Goal: Information Seeking & Learning: Find specific fact

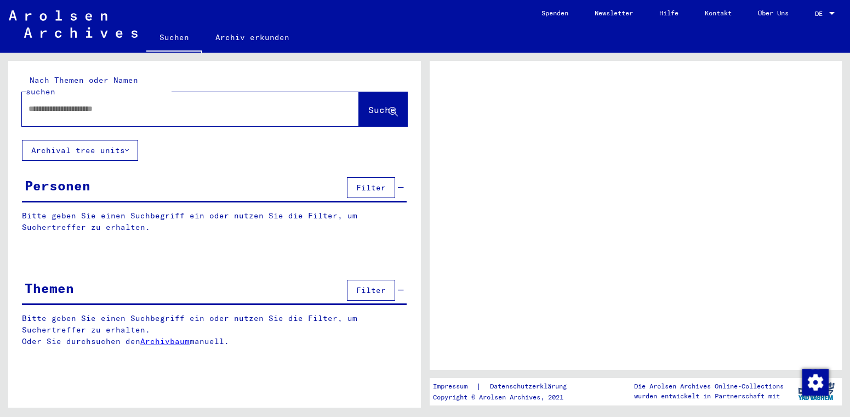
type input "**********"
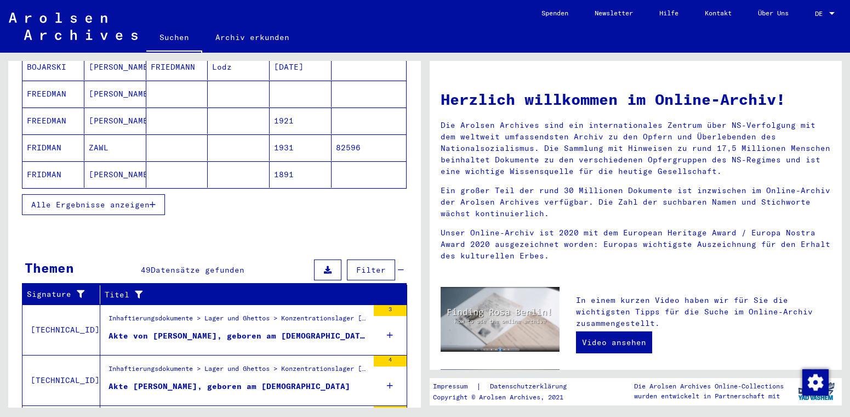
scroll to position [350, 0]
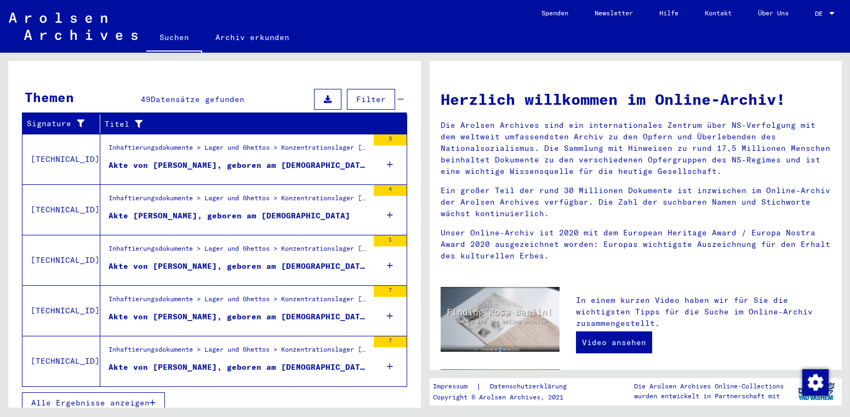
click at [827, 16] on div at bounding box center [832, 14] width 10 height 8
click at [802, 38] on span "Deutsch" at bounding box center [804, 39] width 27 height 8
click at [817, 18] on div "DE DE" at bounding box center [826, 11] width 22 height 19
click at [807, 21] on span "English" at bounding box center [804, 19] width 27 height 8
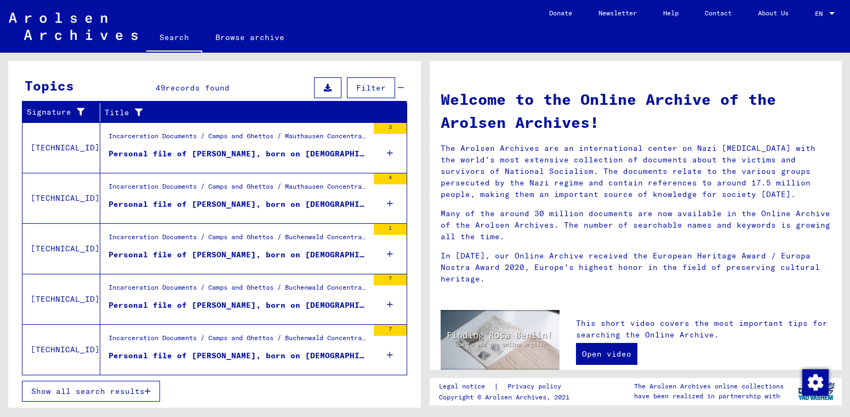
scroll to position [350, 0]
click at [132, 390] on span "Show all search results" at bounding box center [87, 391] width 113 height 10
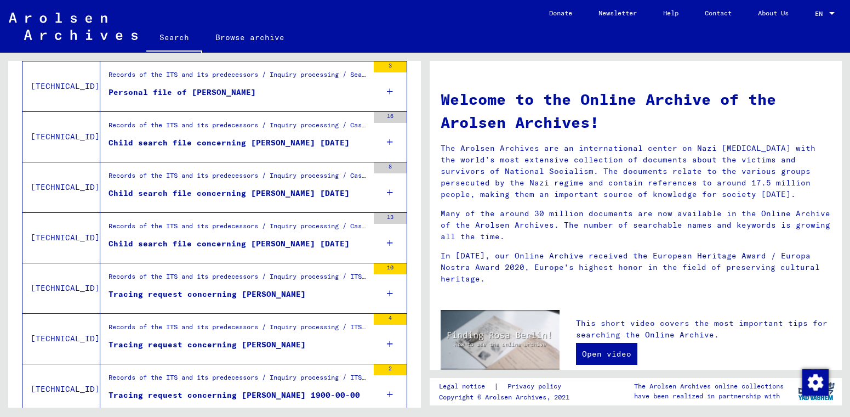
scroll to position [571, 0]
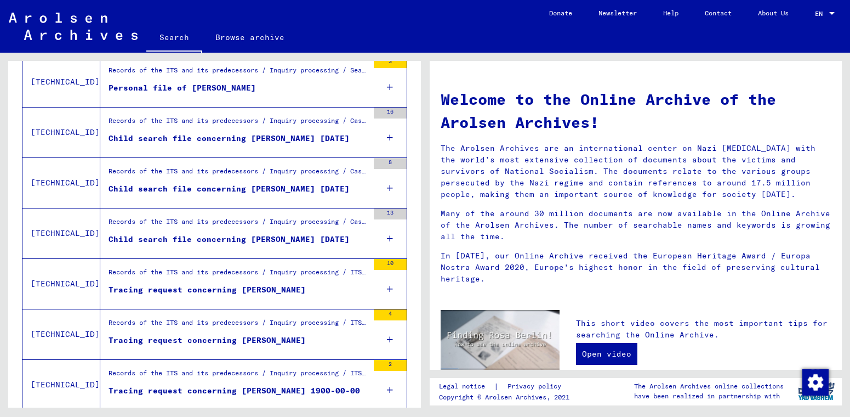
click at [199, 235] on div "Child search file concerning [PERSON_NAME] [DATE]" at bounding box center [229, 240] width 241 height 12
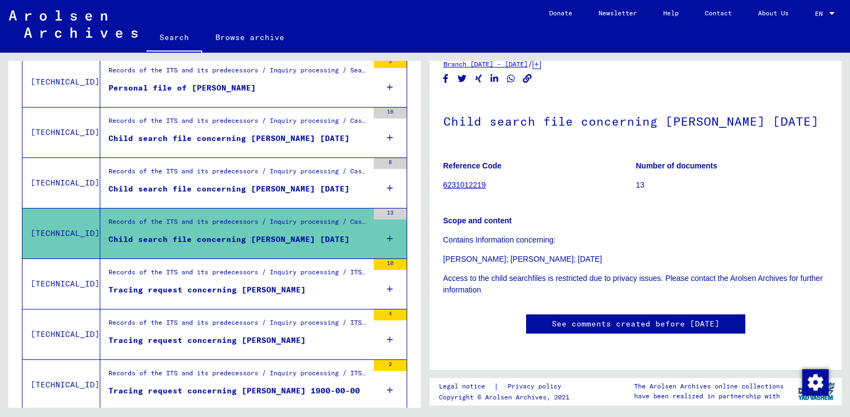
scroll to position [76, 0]
click at [389, 238] on icon at bounding box center [390, 238] width 6 height 38
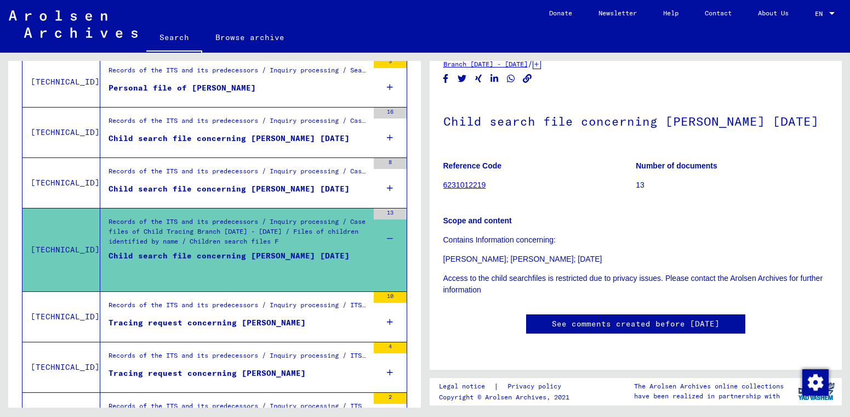
scroll to position [65, 0]
click at [298, 330] on figure "Tracing request concerning [PERSON_NAME]" at bounding box center [239, 325] width 260 height 16
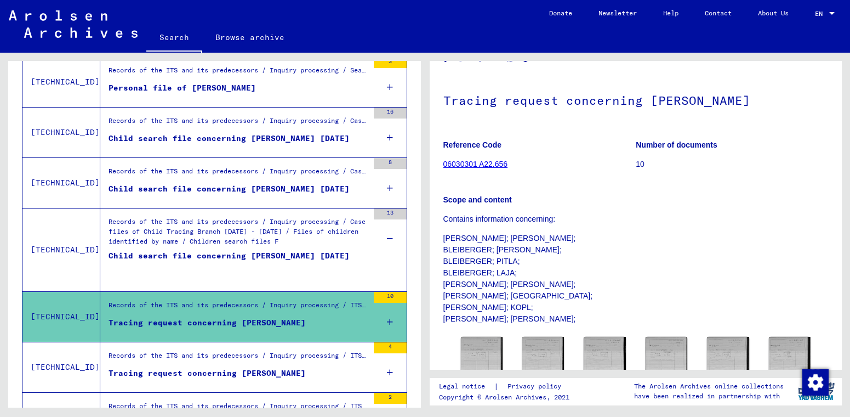
scroll to position [40, 0]
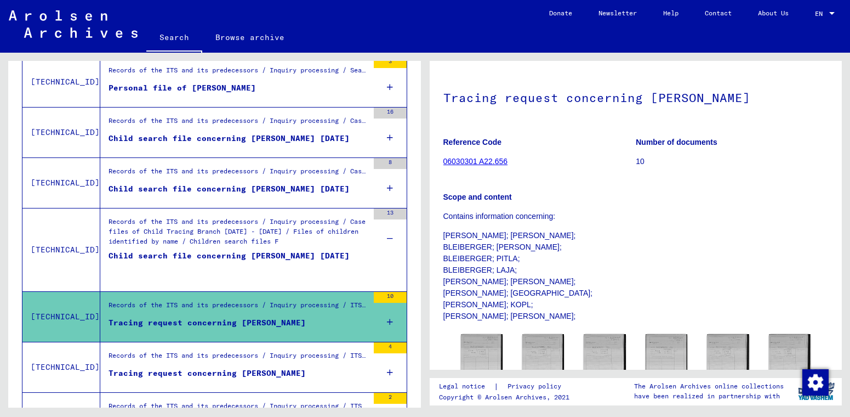
click at [308, 270] on div "Child search file concerning [PERSON_NAME] [DATE]" at bounding box center [229, 266] width 241 height 33
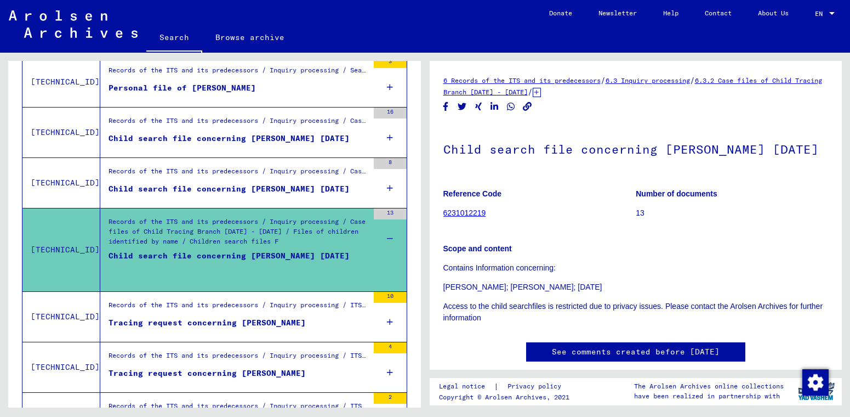
click at [471, 217] on link "6231012219" at bounding box center [464, 212] width 43 height 9
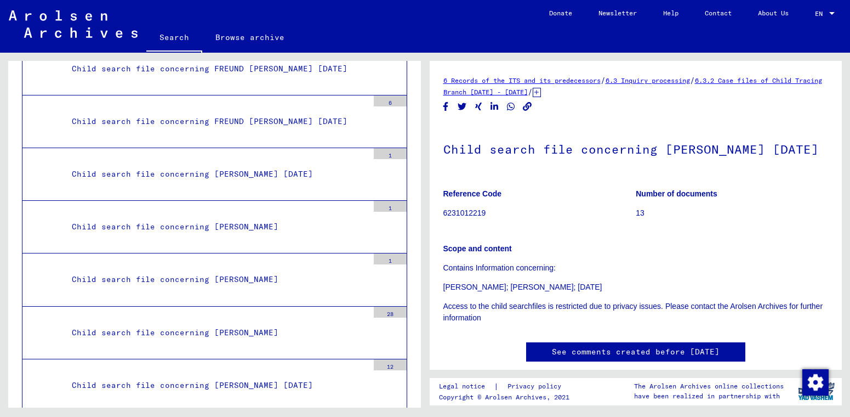
scroll to position [1, 0]
click at [541, 94] on icon at bounding box center [537, 91] width 8 height 9
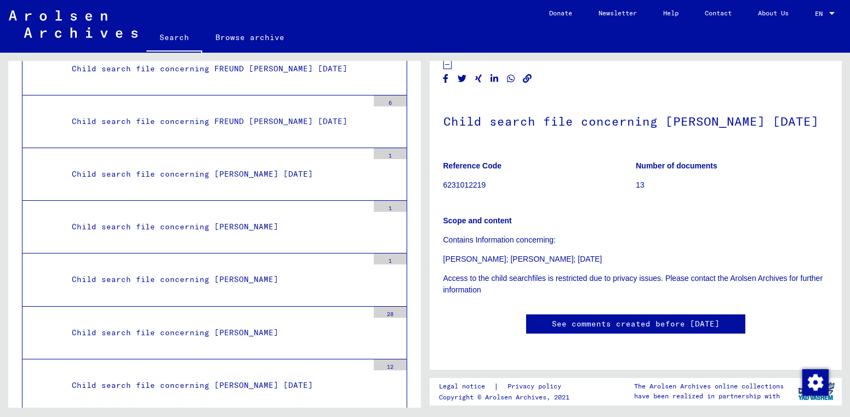
scroll to position [137, 0]
drag, startPoint x: 497, startPoint y: 106, endPoint x: 431, endPoint y: 105, distance: 66.3
click at [431, 105] on yv-its-full-details "6 Records of the ITS and its predecessors / 6.3 Inquiry processing / 6.3.2 Case…" at bounding box center [636, 195] width 413 height 321
copy figure "Reference Code 6231012219"
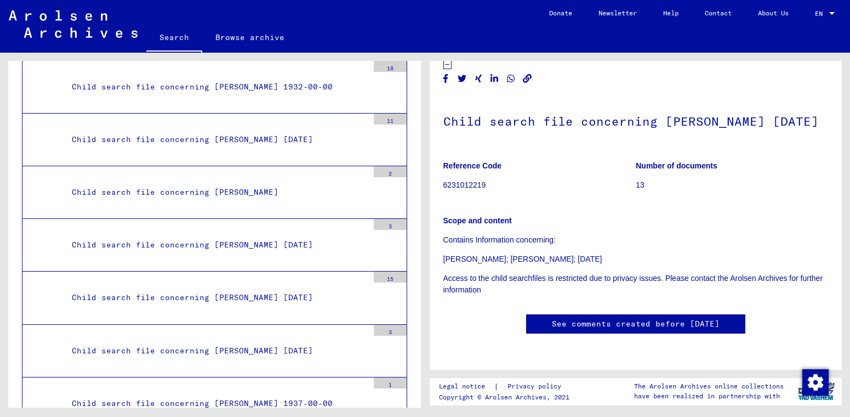
scroll to position [85001, 0]
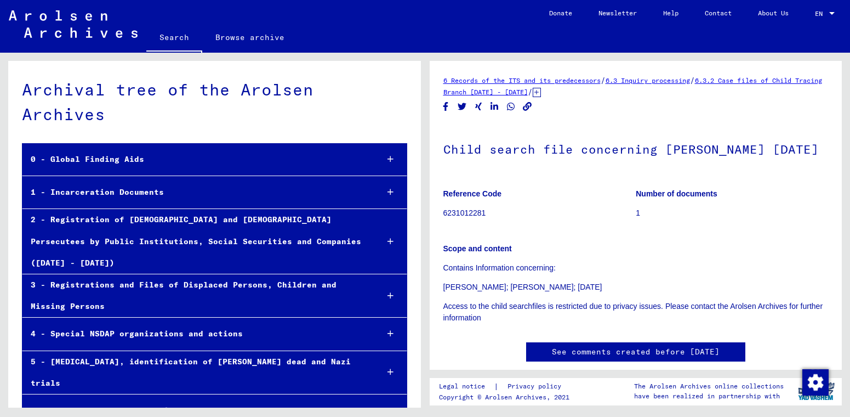
click at [393, 176] on div at bounding box center [391, 192] width 32 height 32
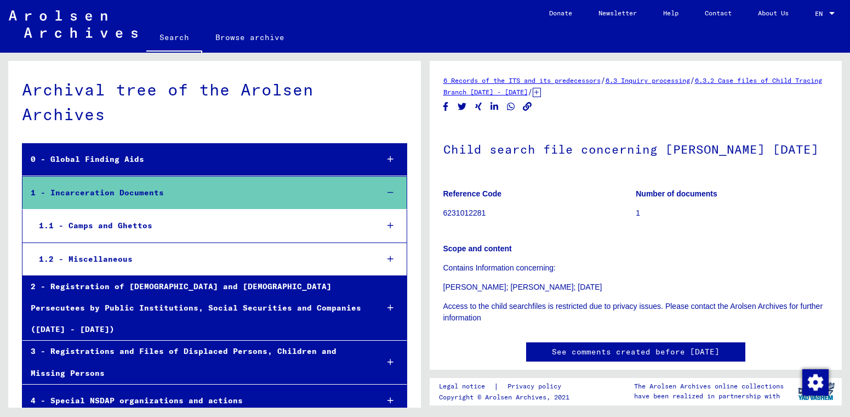
click at [391, 221] on icon at bounding box center [391, 225] width 6 height 8
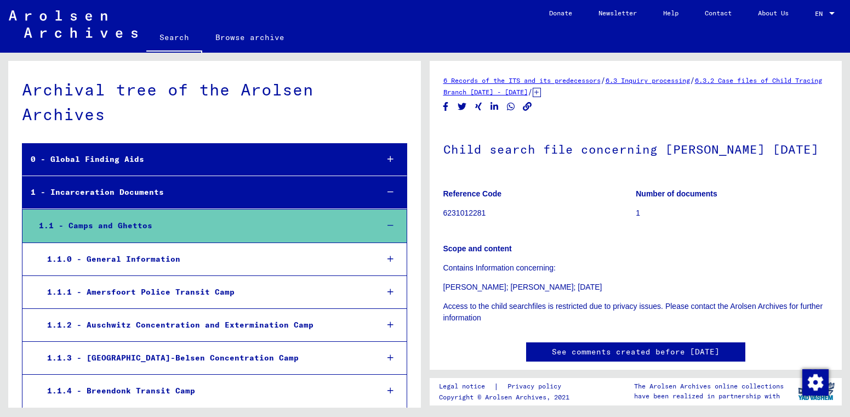
click at [176, 36] on link "Search" at bounding box center [174, 38] width 56 height 29
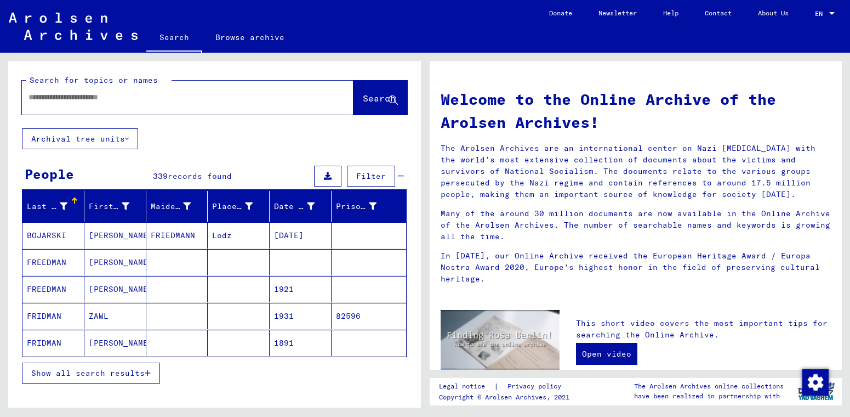
click at [159, 99] on input "text" at bounding box center [175, 98] width 292 height 12
click at [379, 106] on button "Search" at bounding box center [381, 98] width 54 height 34
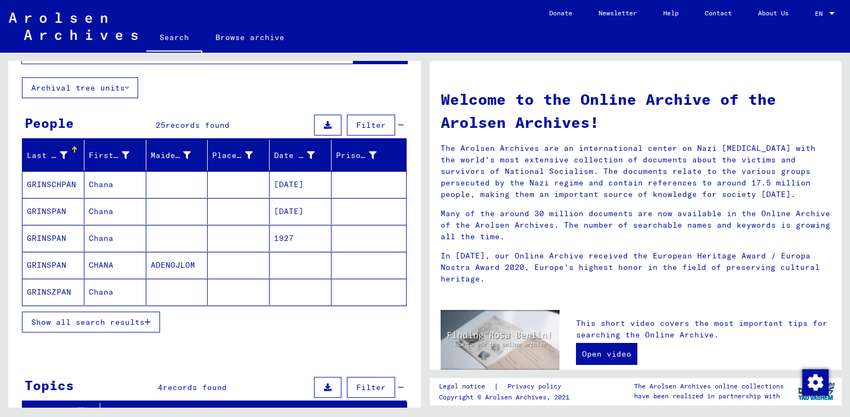
scroll to position [52, 0]
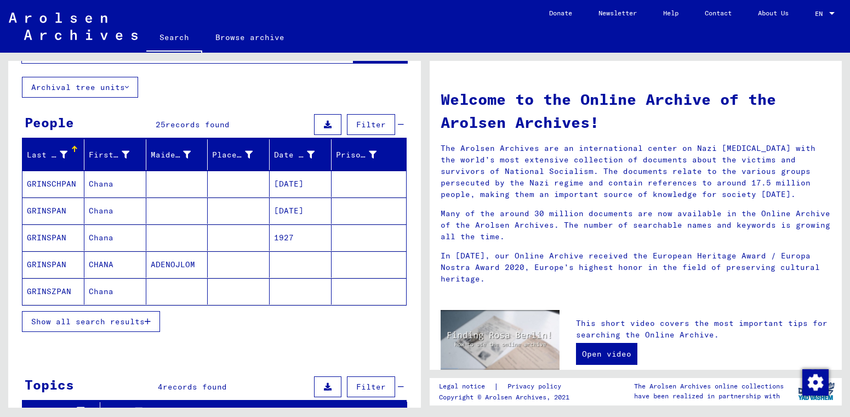
click at [123, 320] on span "Show all search results" at bounding box center [87, 321] width 113 height 10
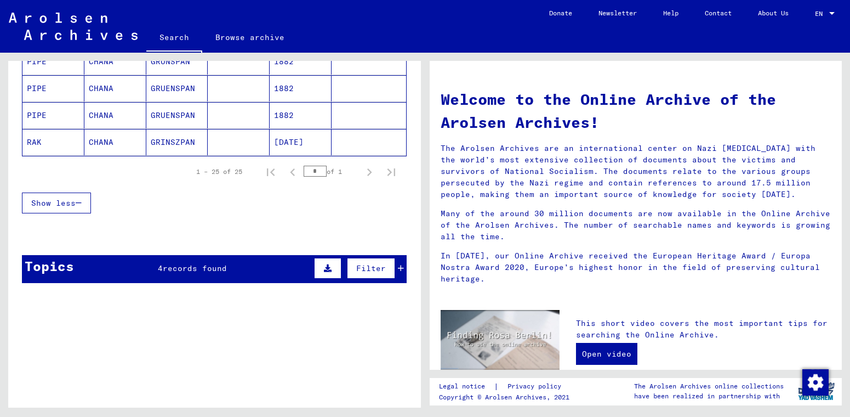
scroll to position [748, 0]
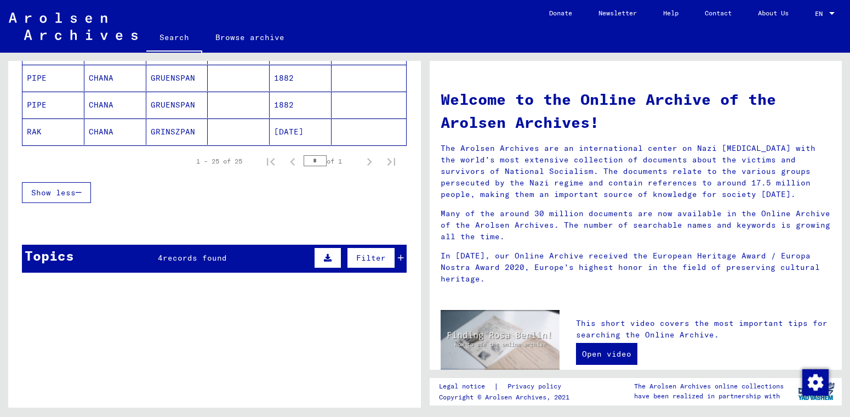
click at [69, 263] on div "Topics" at bounding box center [49, 256] width 49 height 20
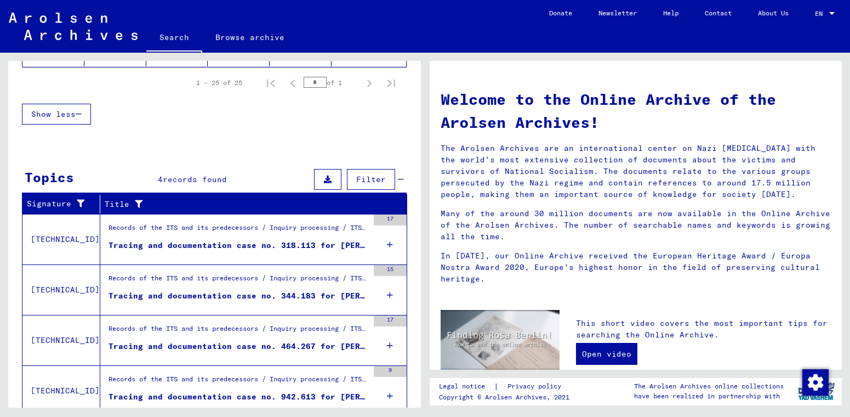
scroll to position [828, 0]
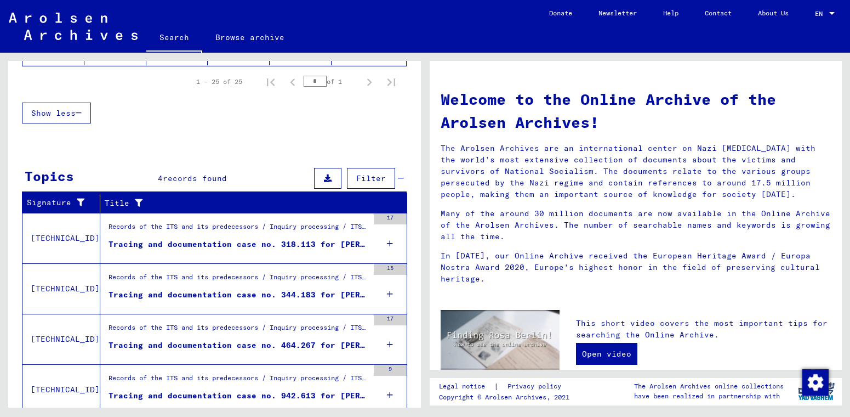
click at [387, 243] on icon at bounding box center [390, 243] width 6 height 38
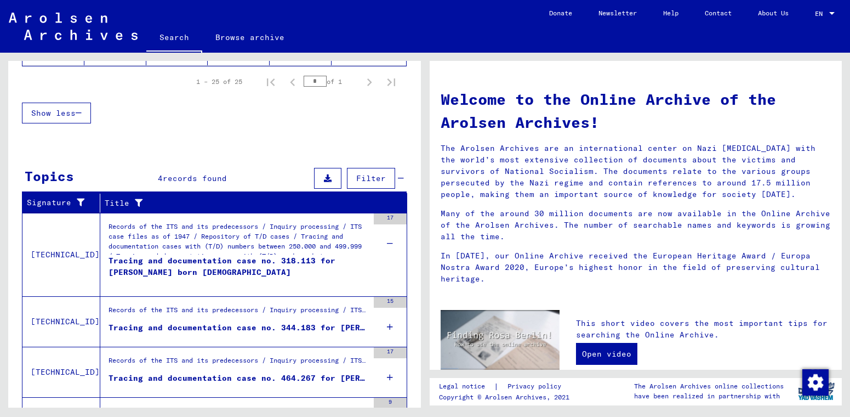
scroll to position [850, 0]
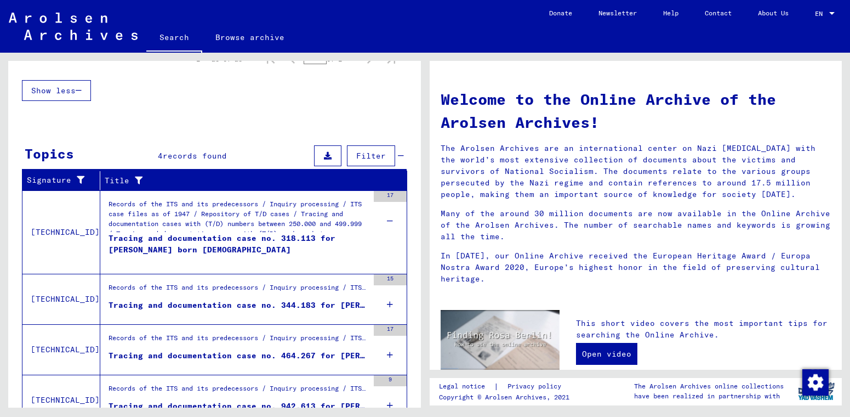
click at [393, 306] on div "15" at bounding box center [390, 298] width 33 height 49
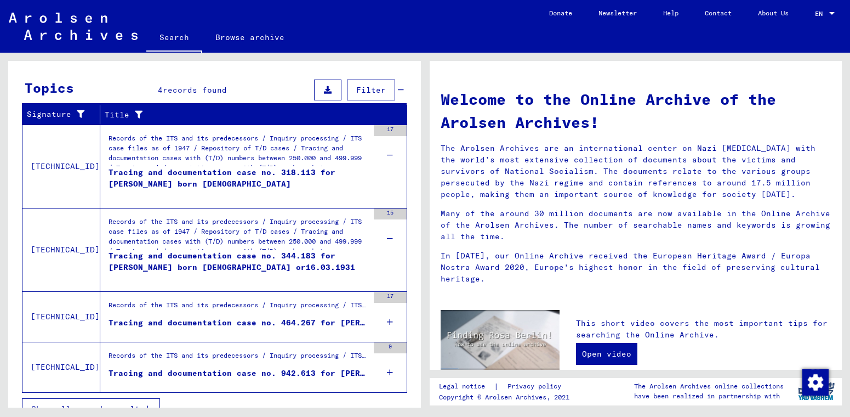
click at [393, 323] on div "17" at bounding box center [390, 316] width 33 height 49
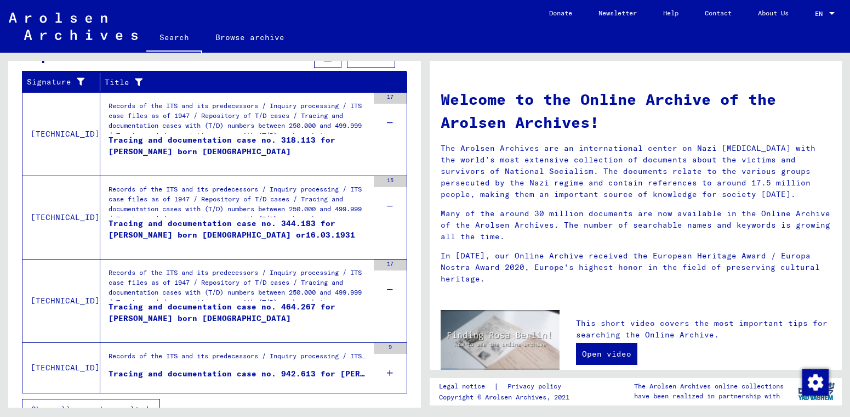
scroll to position [966, 0]
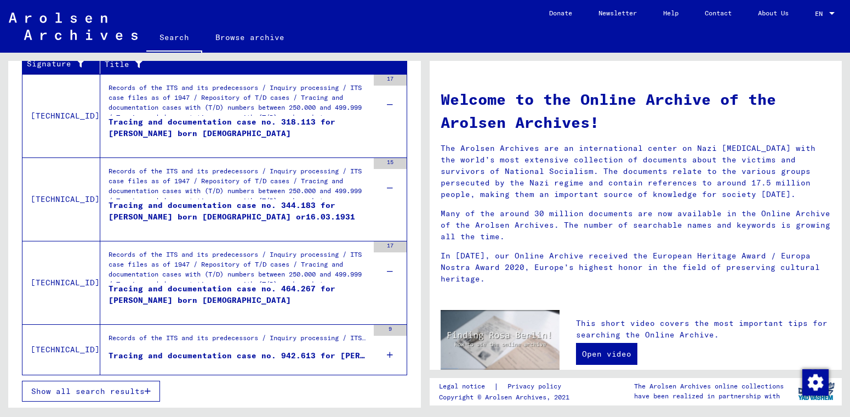
click at [396, 354] on div "9" at bounding box center [390, 349] width 33 height 49
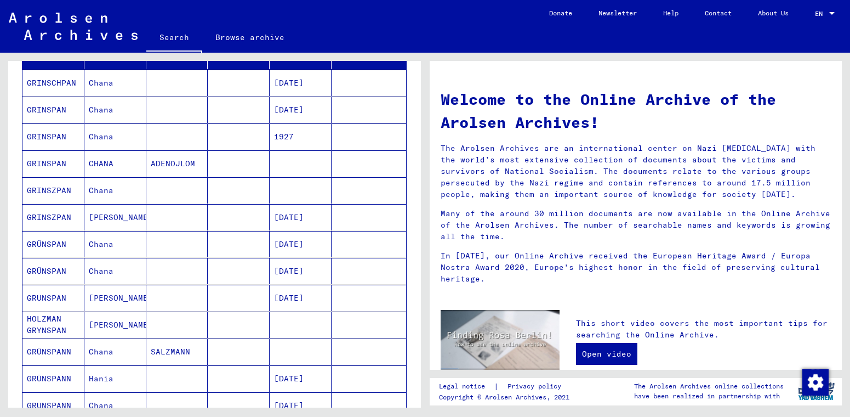
scroll to position [0, 0]
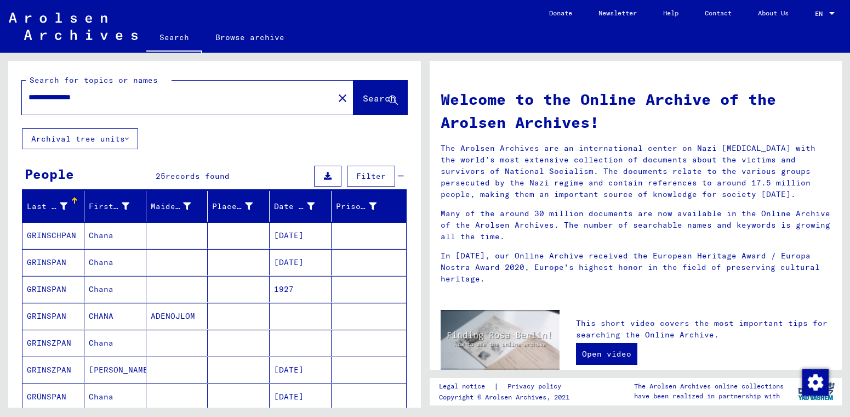
click at [123, 90] on div "**********" at bounding box center [171, 97] width 299 height 25
click at [123, 93] on input "**********" at bounding box center [175, 98] width 292 height 12
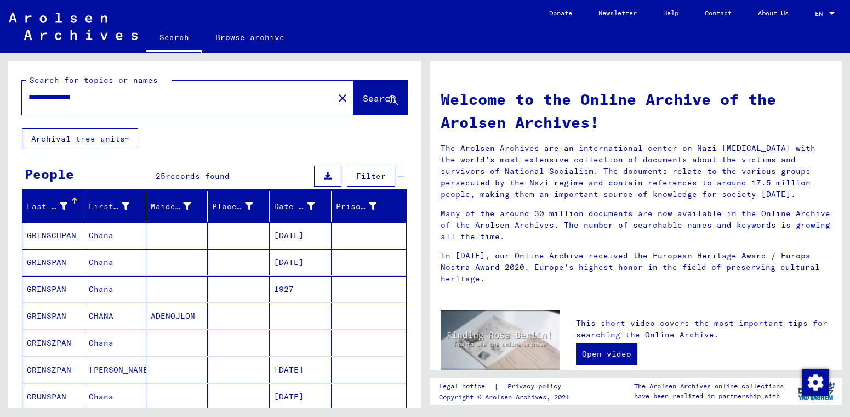
click at [123, 93] on input "**********" at bounding box center [175, 98] width 292 height 12
click at [372, 110] on button "Search" at bounding box center [381, 98] width 54 height 34
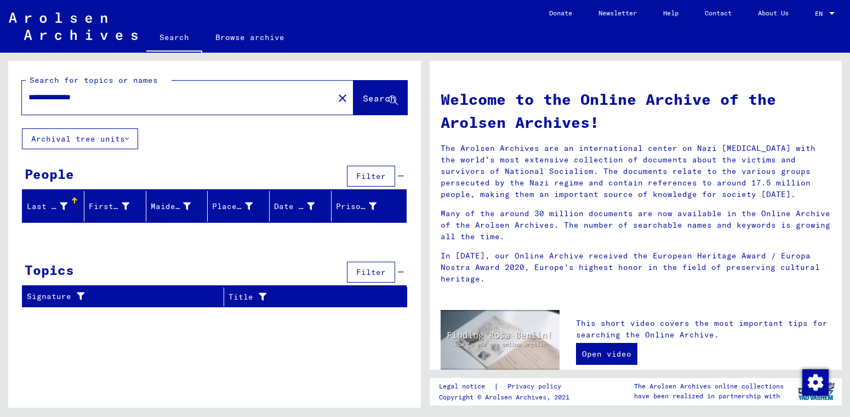
drag, startPoint x: 114, startPoint y: 99, endPoint x: 59, endPoint y: 98, distance: 54.8
click at [59, 98] on input "**********" at bounding box center [175, 98] width 292 height 12
type input "**********"
click at [148, 236] on div at bounding box center [214, 238] width 413 height 14
